Goal: Transaction & Acquisition: Purchase product/service

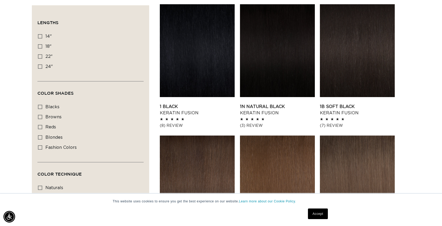
scroll to position [192, 0]
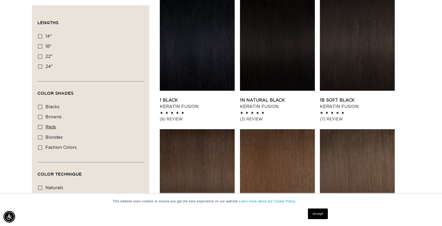
click at [41, 129] on icon at bounding box center [40, 127] width 4 height 4
click at [41, 129] on input "reds reds (3 products)" at bounding box center [40, 127] width 4 height 4
checkbox input "true"
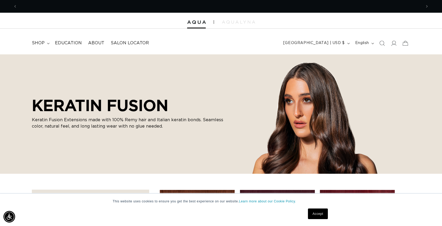
scroll to position [0, 405]
click at [32, 44] on span "shop" at bounding box center [38, 43] width 13 height 6
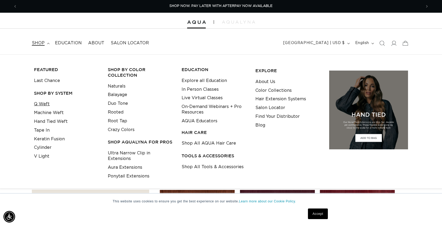
click at [41, 103] on link "Q Weft" at bounding box center [42, 104] width 16 height 9
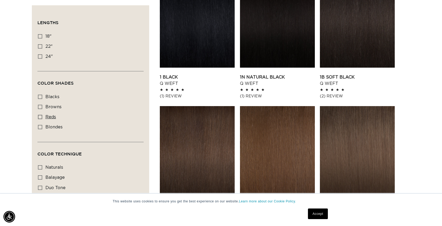
click at [40, 117] on icon at bounding box center [40, 117] width 4 height 4
click at [40, 117] on input "reds reds (1 product)" at bounding box center [40, 117] width 4 height 4
checkbox input "true"
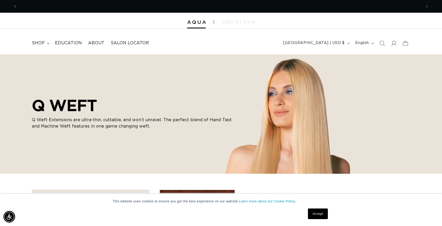
scroll to position [0, 810]
click at [41, 43] on span "shop" at bounding box center [38, 43] width 13 height 6
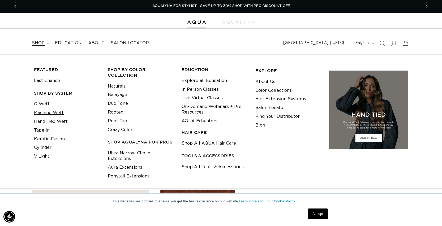
click at [48, 113] on link "Machine Weft" at bounding box center [49, 113] width 30 height 9
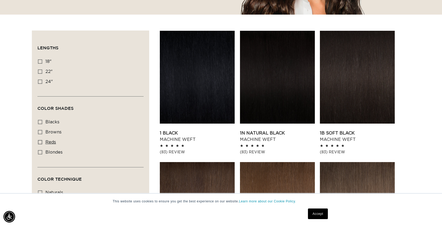
scroll to position [0, 405]
click at [45, 141] on label "reds reds (4 products)" at bounding box center [89, 143] width 102 height 10
click at [42, 141] on input "reds reds (4 products)" at bounding box center [40, 142] width 4 height 4
checkbox input "true"
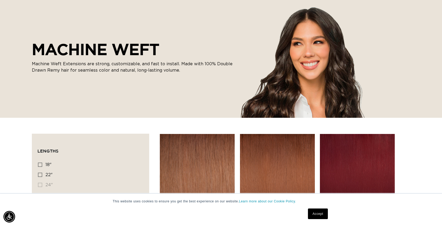
scroll to position [0, 810]
